Goal: Task Accomplishment & Management: Manage account settings

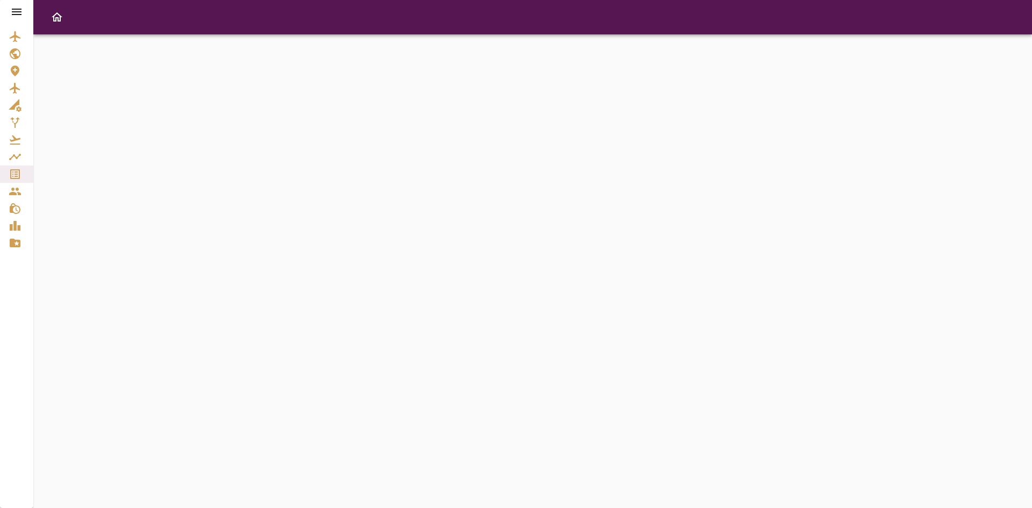
click at [18, 5] on div at bounding box center [16, 12] width 33 height 24
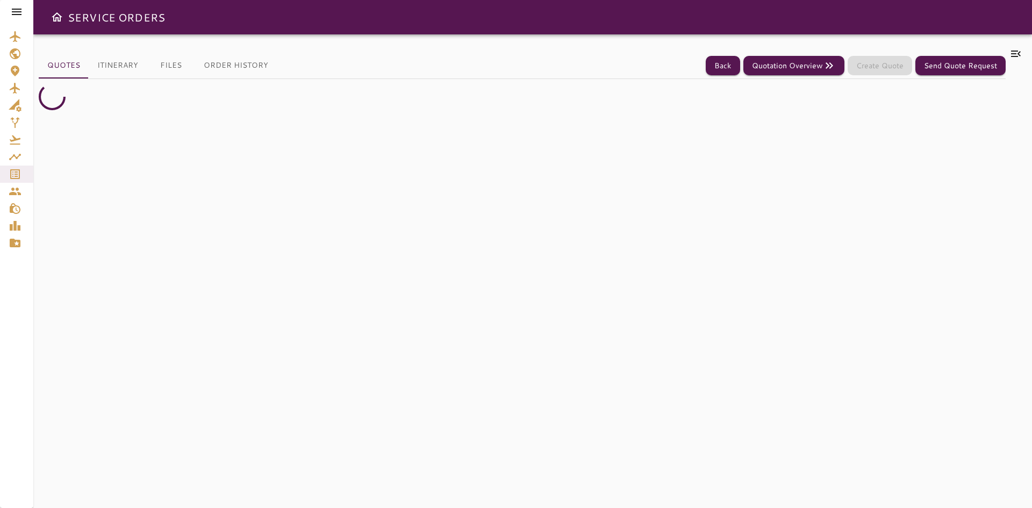
click at [18, 6] on icon at bounding box center [16, 11] width 13 height 13
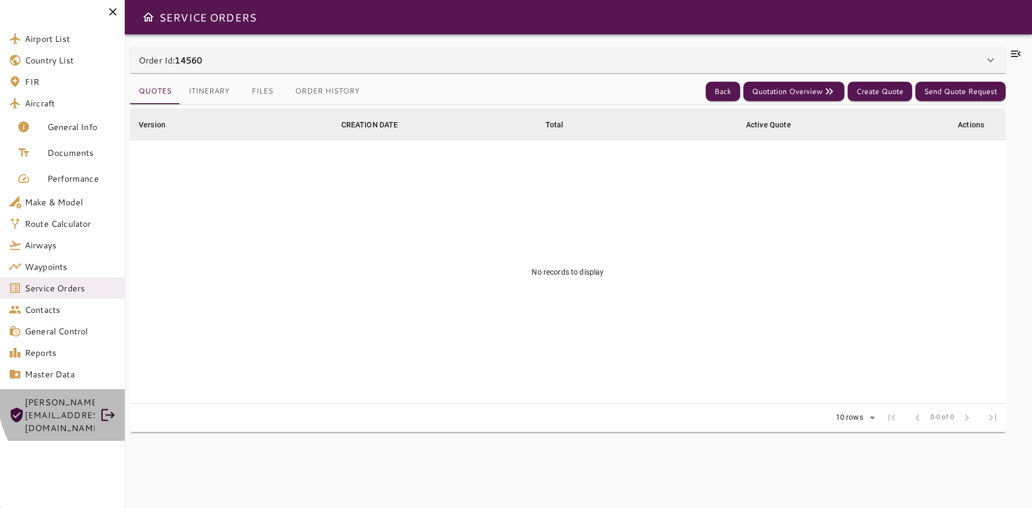
click at [98, 395] on div "[PERSON_NAME][EMAIL_ADDRESS][DOMAIN_NAME]" at bounding box center [62, 415] width 125 height 52
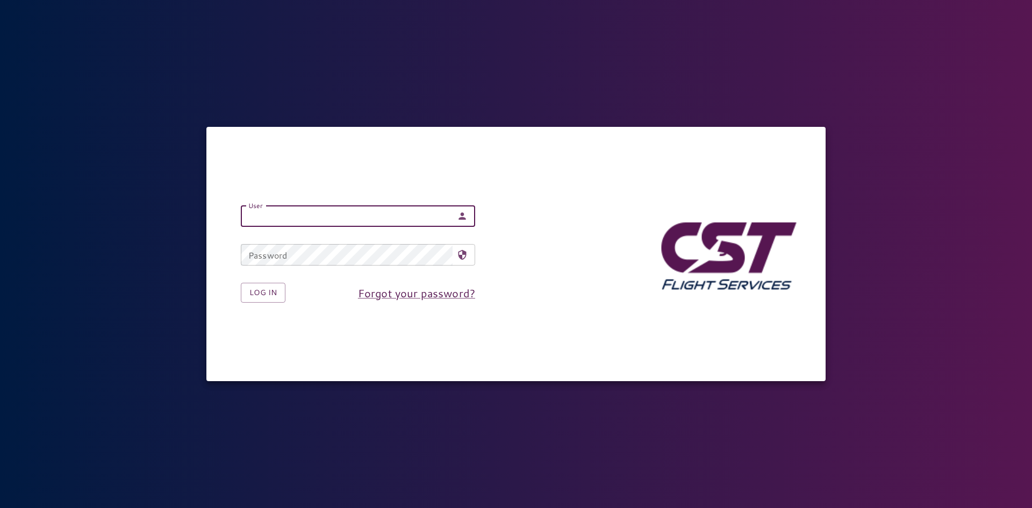
click at [318, 224] on input "User" at bounding box center [347, 216] width 212 height 22
type input "**********"
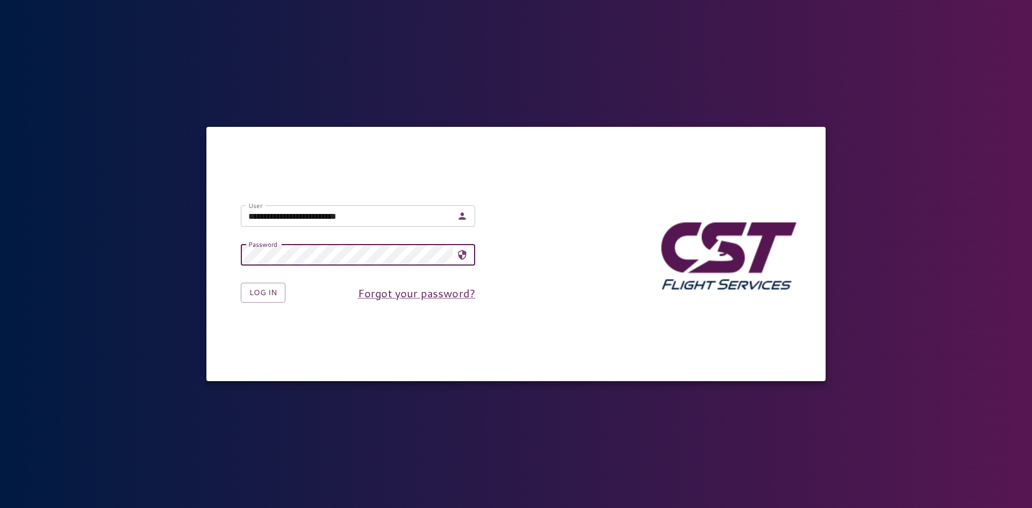
click at [241, 283] on button "Log in" at bounding box center [263, 293] width 45 height 20
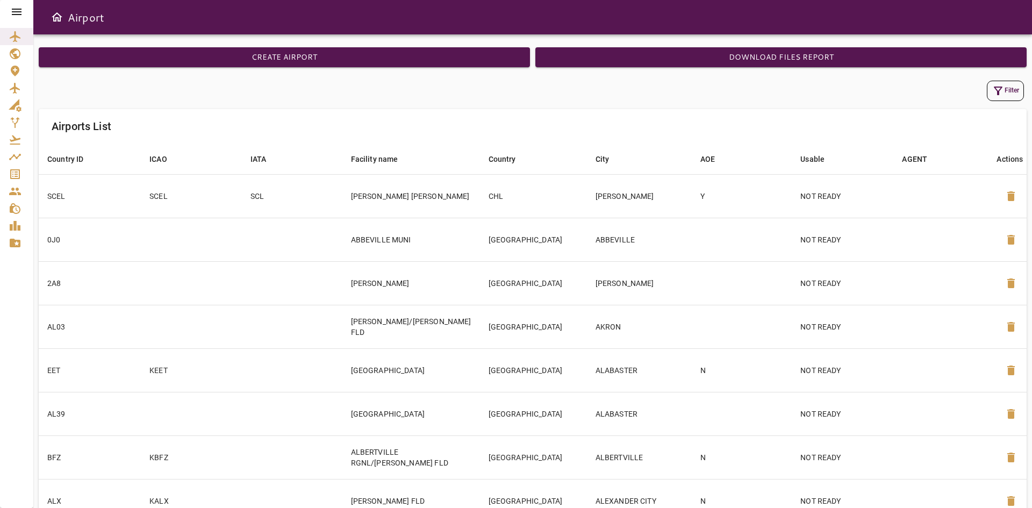
click at [19, 13] on icon at bounding box center [16, 11] width 13 height 13
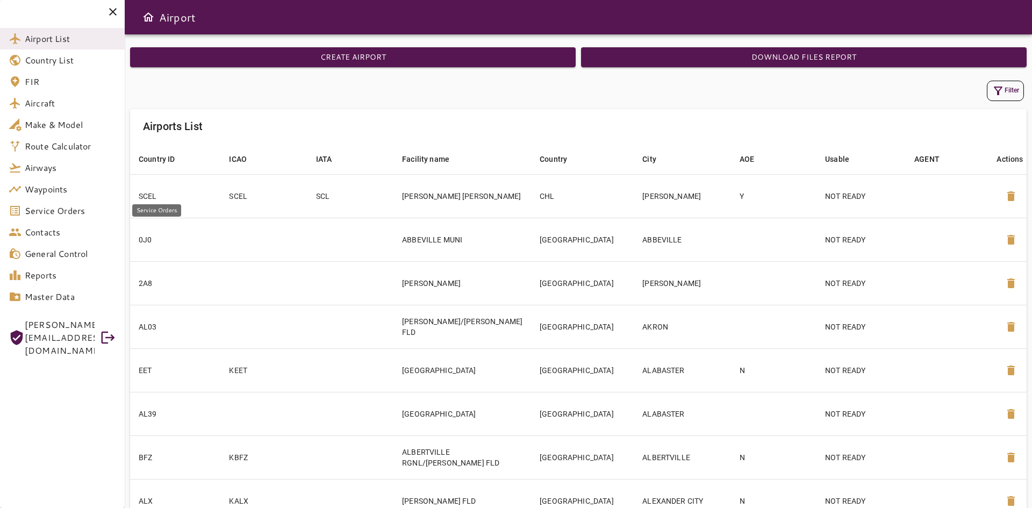
click at [50, 202] on link "Service Orders" at bounding box center [62, 211] width 125 height 22
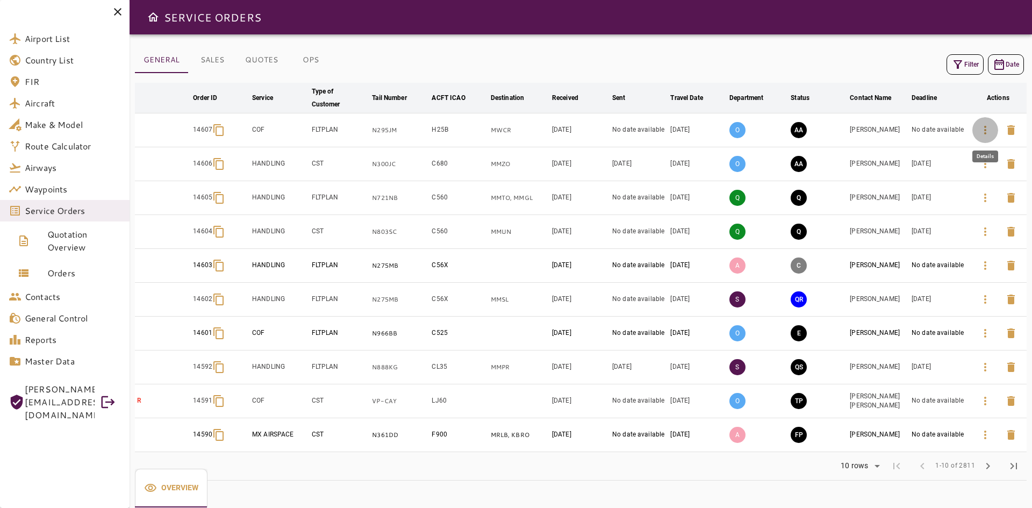
click at [977, 138] on button "button" at bounding box center [986, 130] width 26 height 26
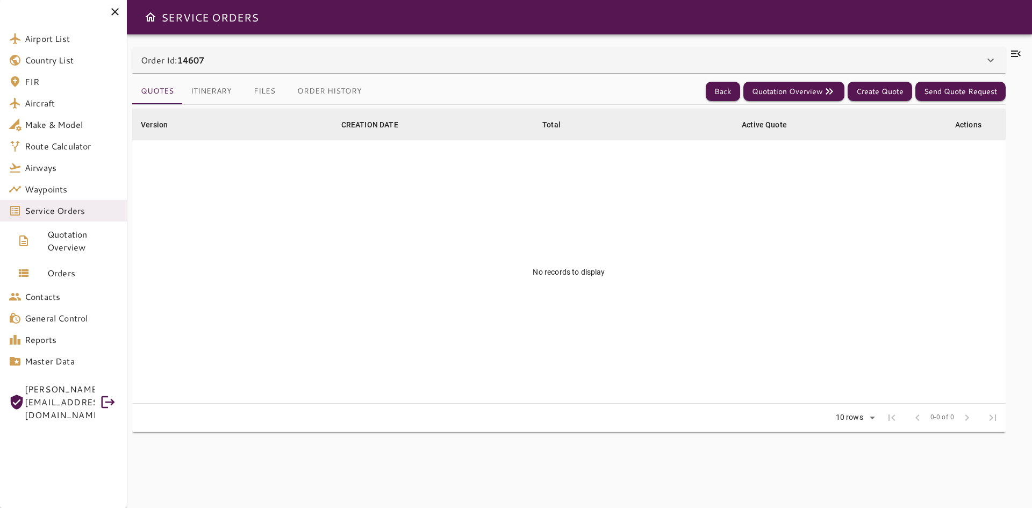
click at [303, 60] on div "Order Id: 14607" at bounding box center [563, 60] width 844 height 13
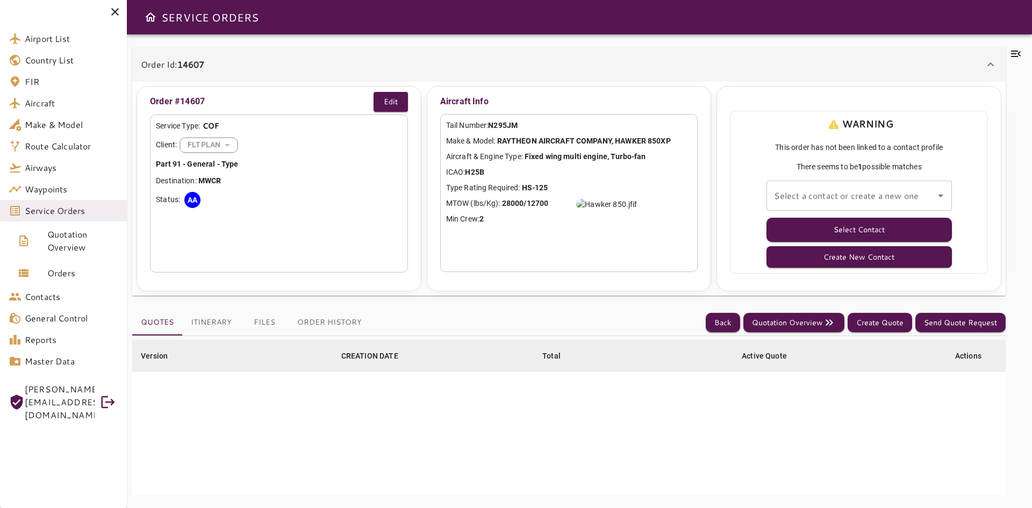
click at [832, 191] on input "Select a contact or create a new one" at bounding box center [852, 195] width 160 height 20
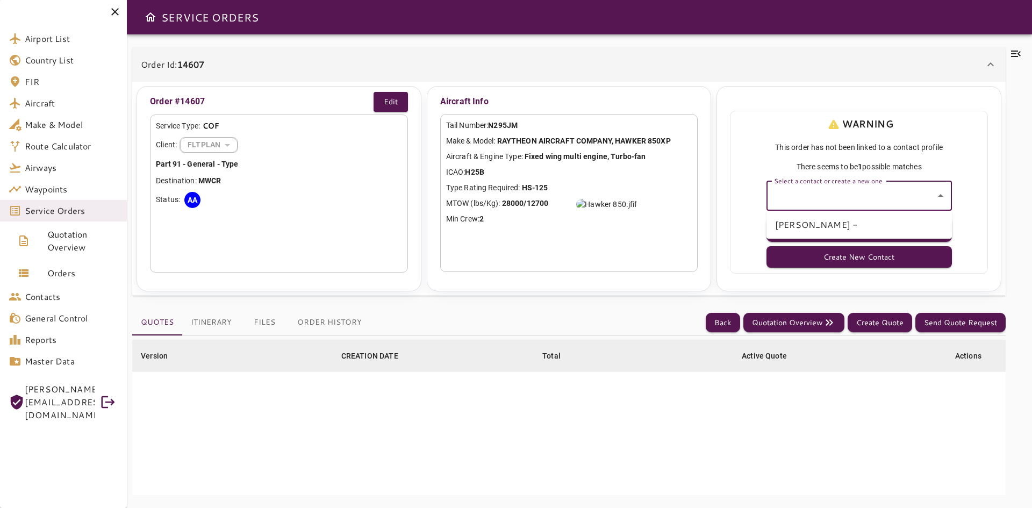
click at [842, 223] on li "[PERSON_NAME] -" at bounding box center [859, 224] width 185 height 19
type input "**********"
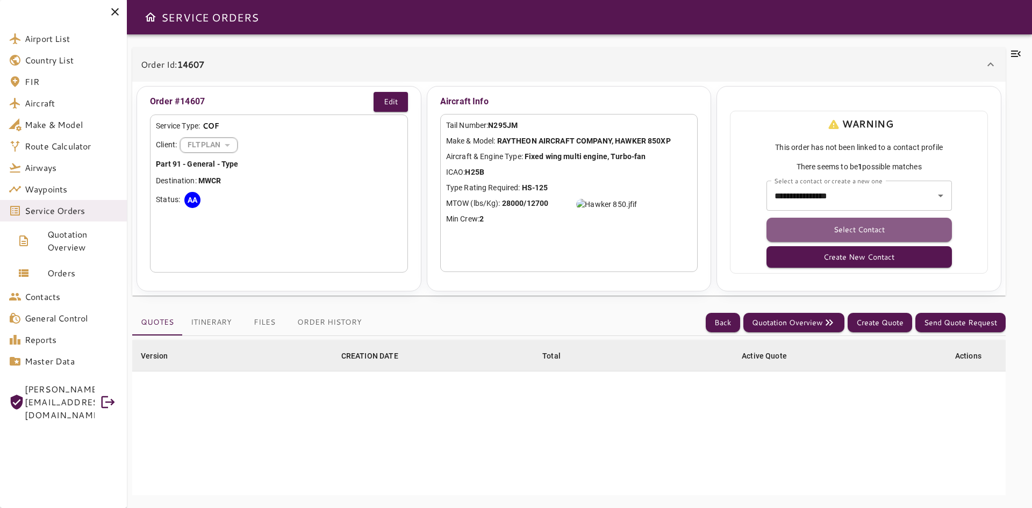
click at [842, 223] on button "Select Contact" at bounding box center [859, 230] width 185 height 24
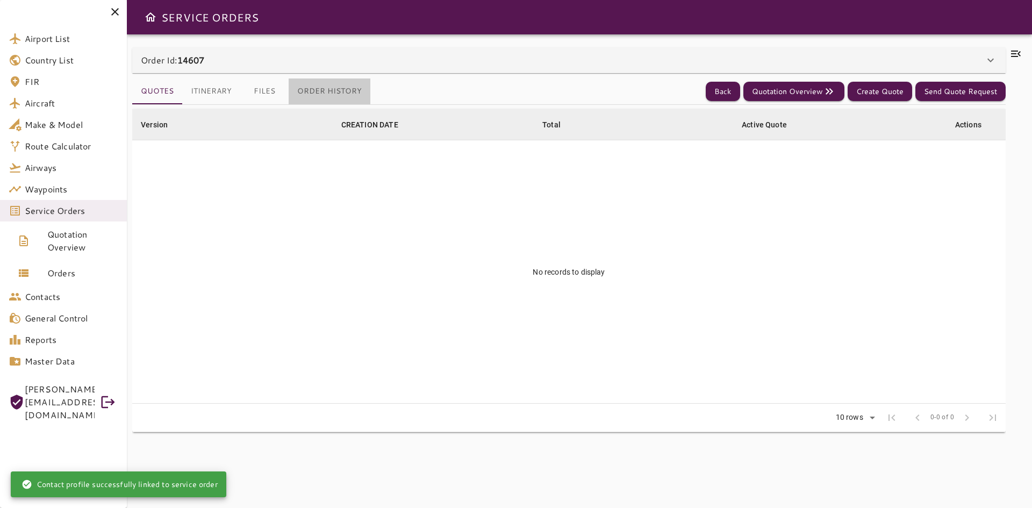
click at [345, 96] on button "Order History" at bounding box center [330, 91] width 82 height 26
